Goal: Task Accomplishment & Management: Manage account settings

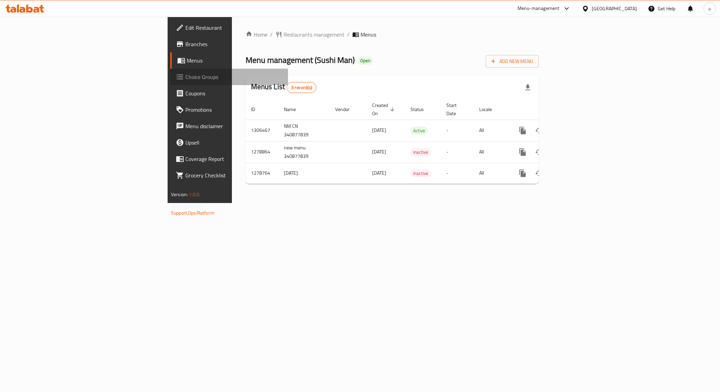
click at [185, 79] on span "Choice Groups" at bounding box center [233, 77] width 97 height 8
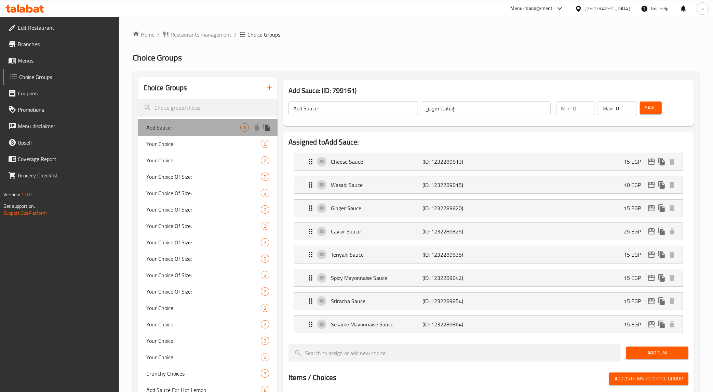
click at [184, 129] on span "Add Sauce:" at bounding box center [193, 127] width 94 height 8
click at [211, 30] on span "Restaurants management" at bounding box center [201, 34] width 61 height 8
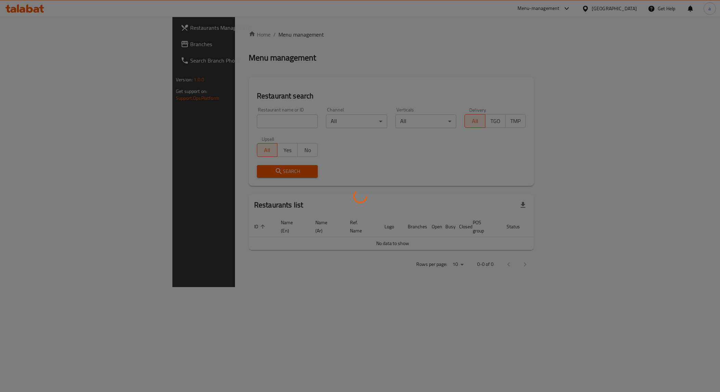
click at [73, 43] on div at bounding box center [360, 196] width 720 height 392
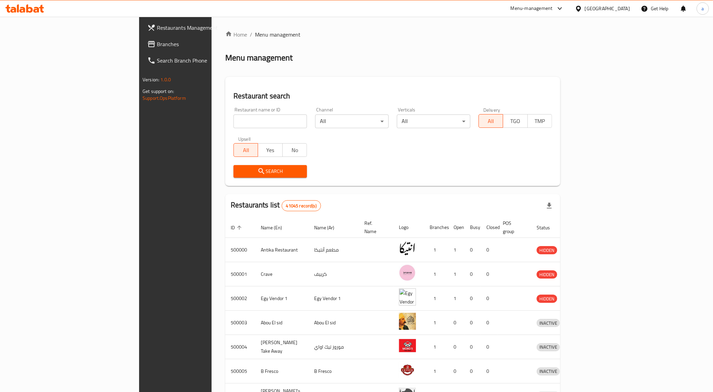
click at [157, 43] on span "Branches" at bounding box center [205, 44] width 96 height 8
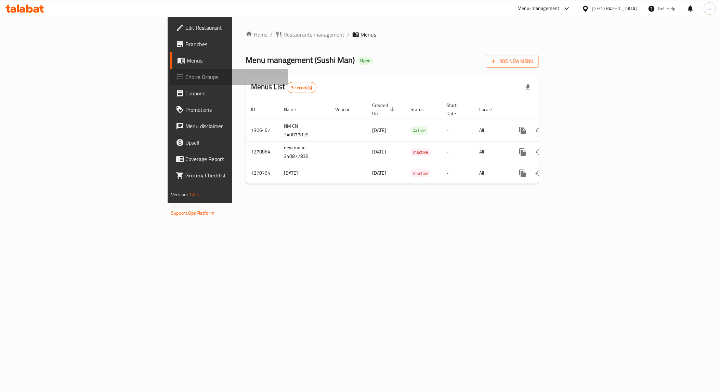
click at [185, 75] on span "Choice Groups" at bounding box center [233, 77] width 97 height 8
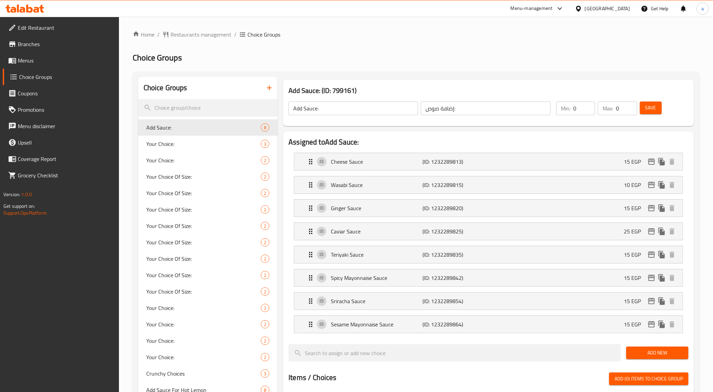
click at [466, 57] on h2 "Choice Groups" at bounding box center [416, 57] width 567 height 11
click at [193, 37] on span "Restaurants management" at bounding box center [201, 34] width 61 height 8
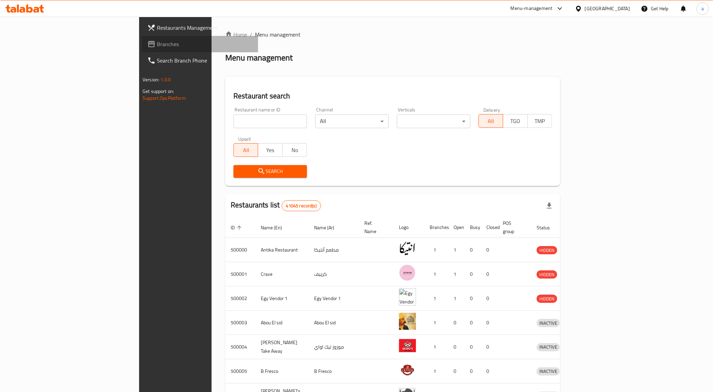
click at [142, 48] on link "Branches" at bounding box center [200, 44] width 116 height 16
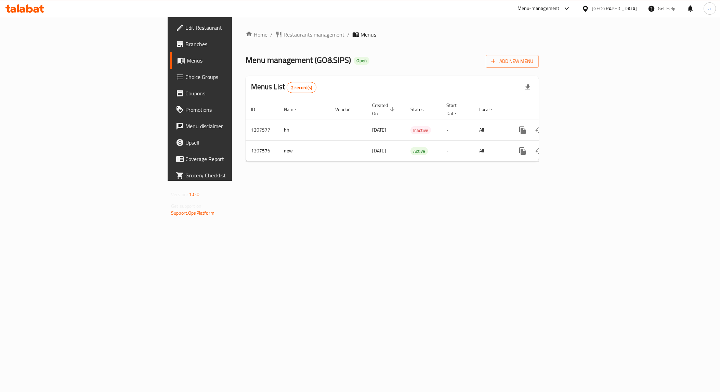
click at [185, 79] on span "Choice Groups" at bounding box center [233, 77] width 97 height 8
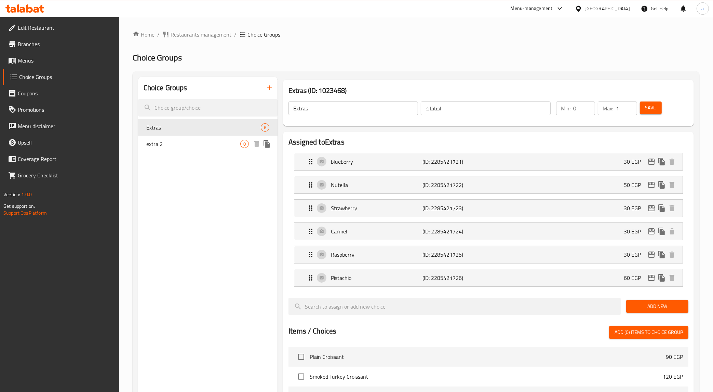
click at [189, 146] on span "extra 2" at bounding box center [193, 144] width 94 height 8
type input "extra 2"
type input "اكسترا ٢"
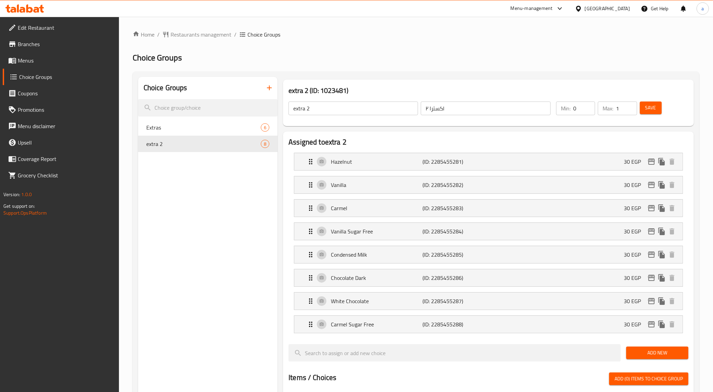
click at [454, 47] on div "Home / Restaurants management / Choice Groups Choice Groups Choice Groups Extra…" at bounding box center [416, 358] width 567 height 657
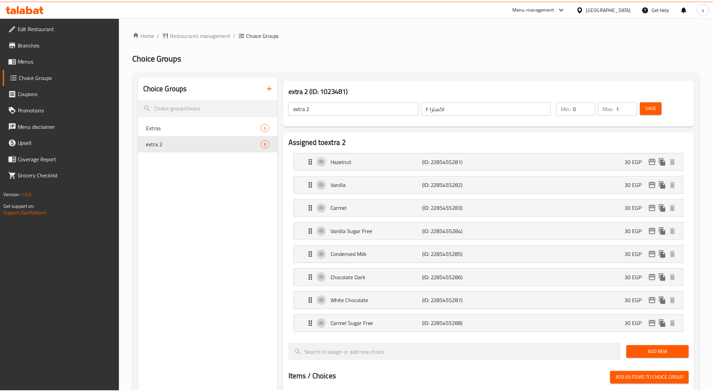
scroll to position [310, 0]
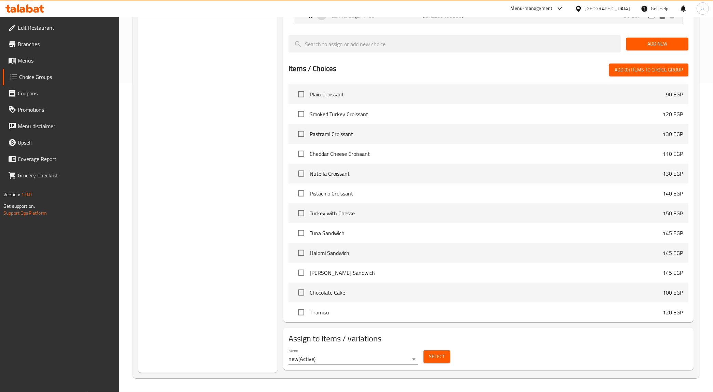
click at [265, 159] on div "Choice Groups Extras 6 extra 2 8" at bounding box center [208, 70] width 140 height 605
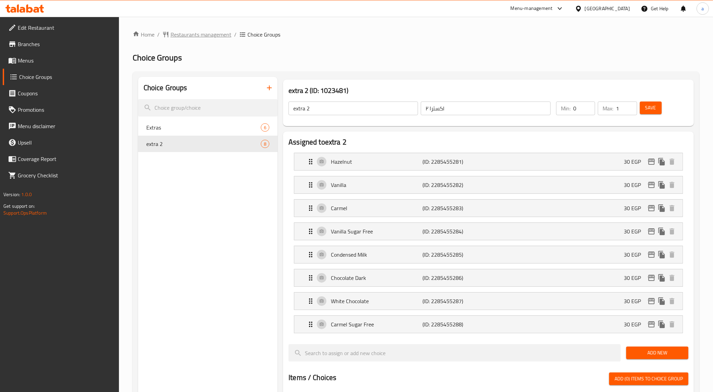
click at [186, 30] on span "Restaurants management" at bounding box center [201, 34] width 61 height 8
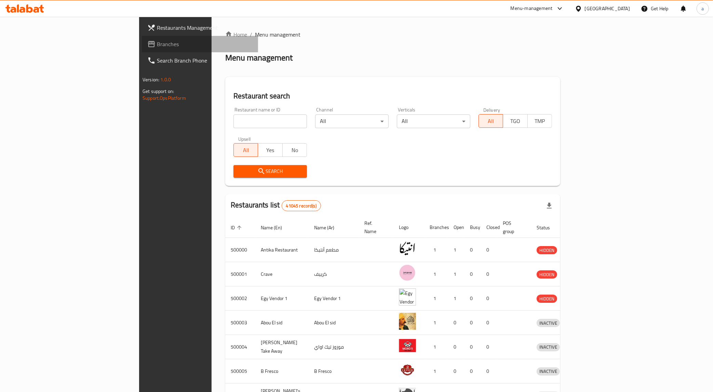
click at [157, 40] on span "Branches" at bounding box center [205, 44] width 96 height 8
